Goal: Information Seeking & Learning: Check status

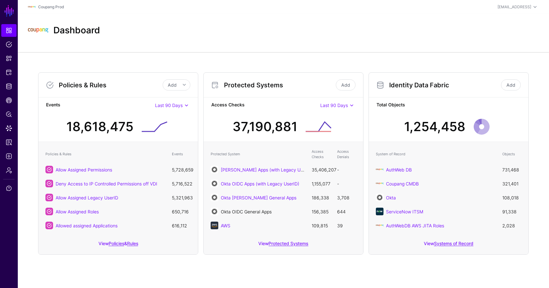
click at [253, 211] on link "Okta OIDC General Apps" at bounding box center [246, 211] width 51 height 5
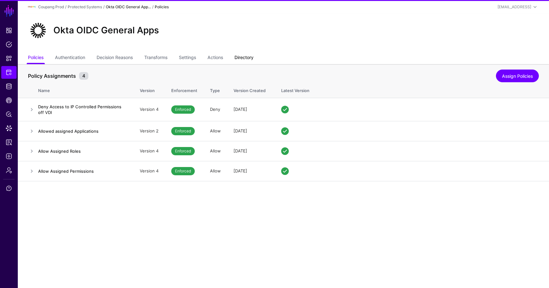
click at [251, 55] on link "Directory" at bounding box center [243, 58] width 19 height 12
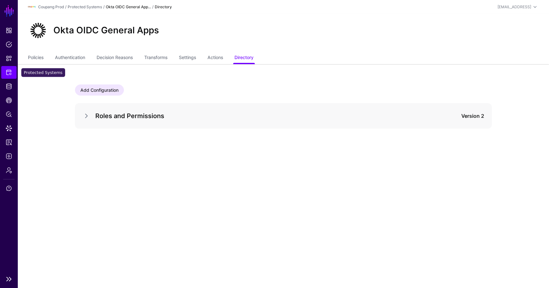
click at [10, 74] on span "Protected Systems" at bounding box center [9, 72] width 6 height 6
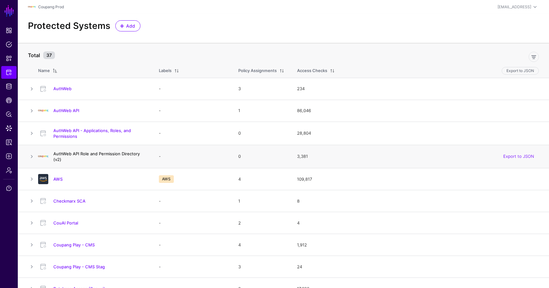
click at [100, 154] on link "AuthWeb API Role and Permission Directory (v2)" at bounding box center [96, 156] width 86 height 11
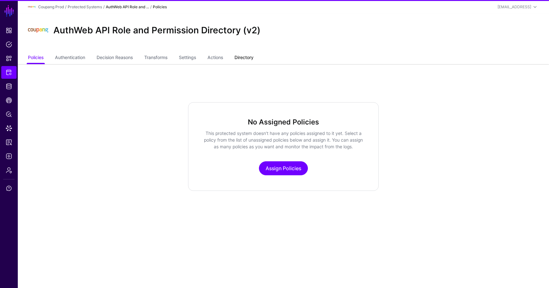
click at [253, 54] on link "Directory" at bounding box center [243, 58] width 19 height 12
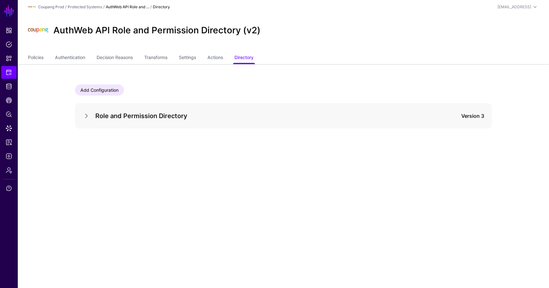
click at [80, 112] on div "Role and Permission Directory Version 3" at bounding box center [283, 115] width 417 height 25
click at [84, 112] on link at bounding box center [87, 116] width 8 height 8
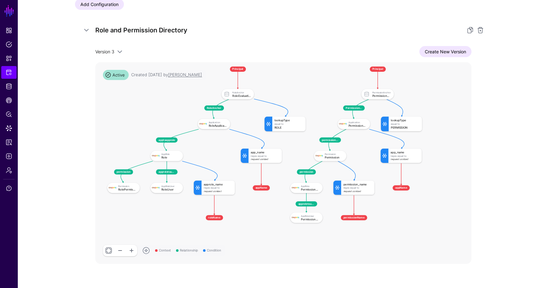
scroll to position [89, 0]
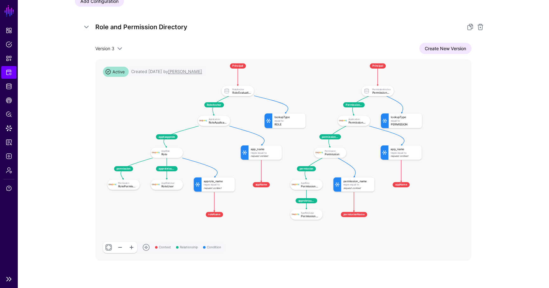
click at [8, 70] on span "Protected Systems" at bounding box center [9, 72] width 6 height 6
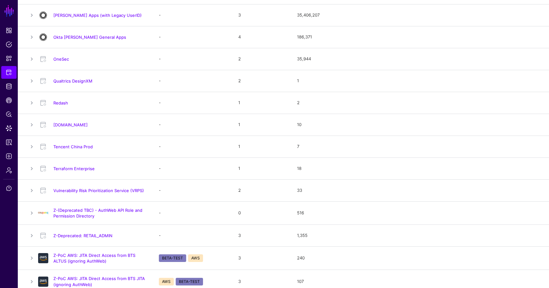
scroll to position [608, 0]
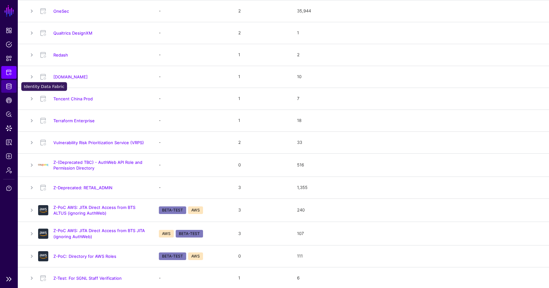
click at [12, 91] on link "Identity Data Fabric" at bounding box center [8, 86] width 15 height 13
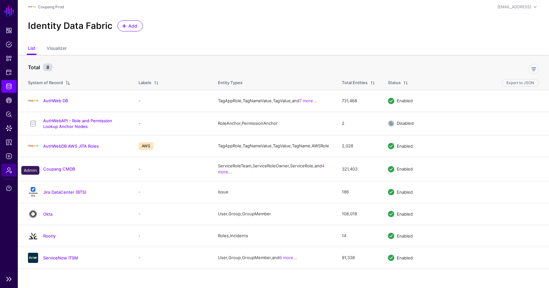
click at [6, 171] on span "Admin" at bounding box center [9, 170] width 6 height 6
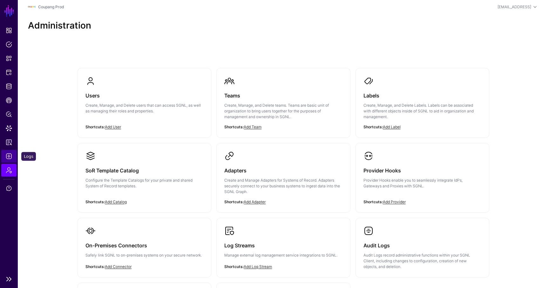
click at [14, 157] on link "Logs" at bounding box center [8, 156] width 15 height 13
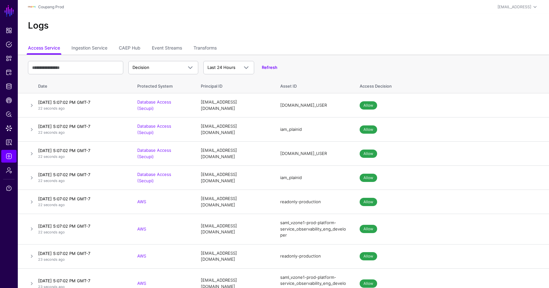
scroll to position [457, 0]
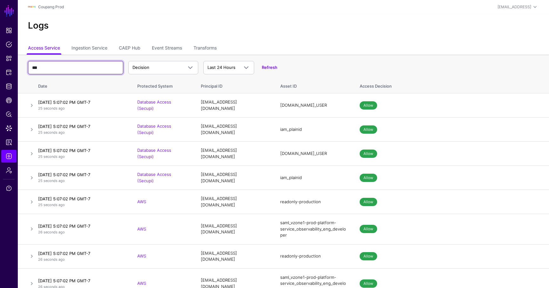
type input "***"
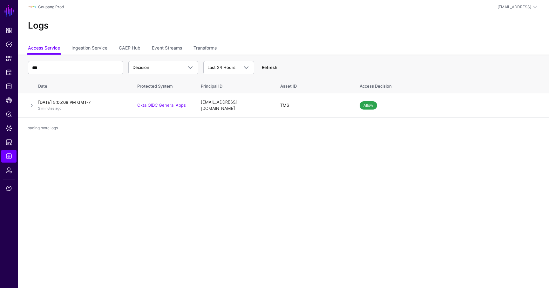
click at [273, 68] on link "Refresh" at bounding box center [270, 67] width 16 height 5
